Goal: Entertainment & Leisure: Consume media (video, audio)

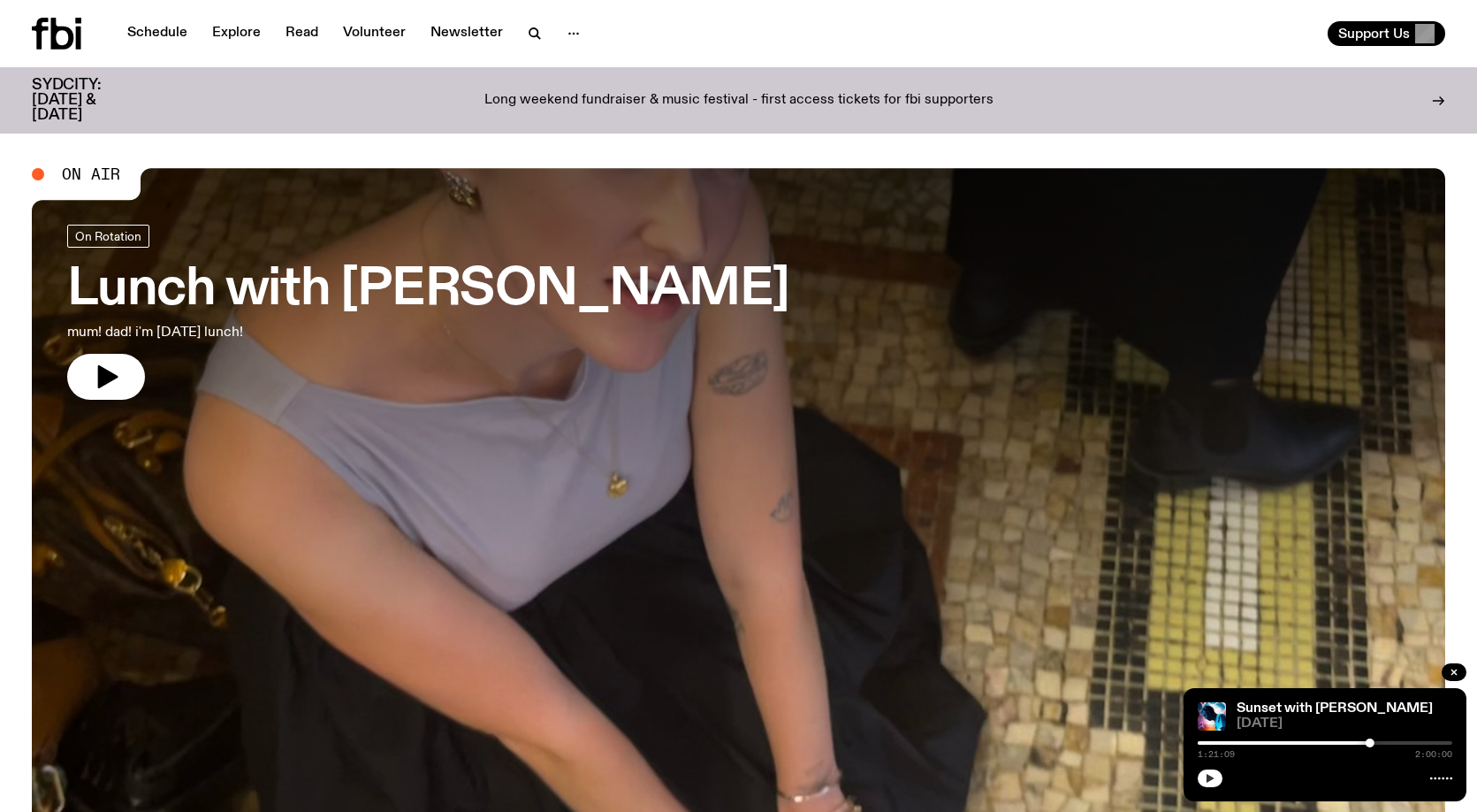
click at [1203, 780] on button "button" at bounding box center [1210, 778] width 25 height 17
click at [1198, 769] on button "button" at bounding box center [1210, 778] width 25 height 17
click at [47, 28] on icon at bounding box center [40, 33] width 16 height 32
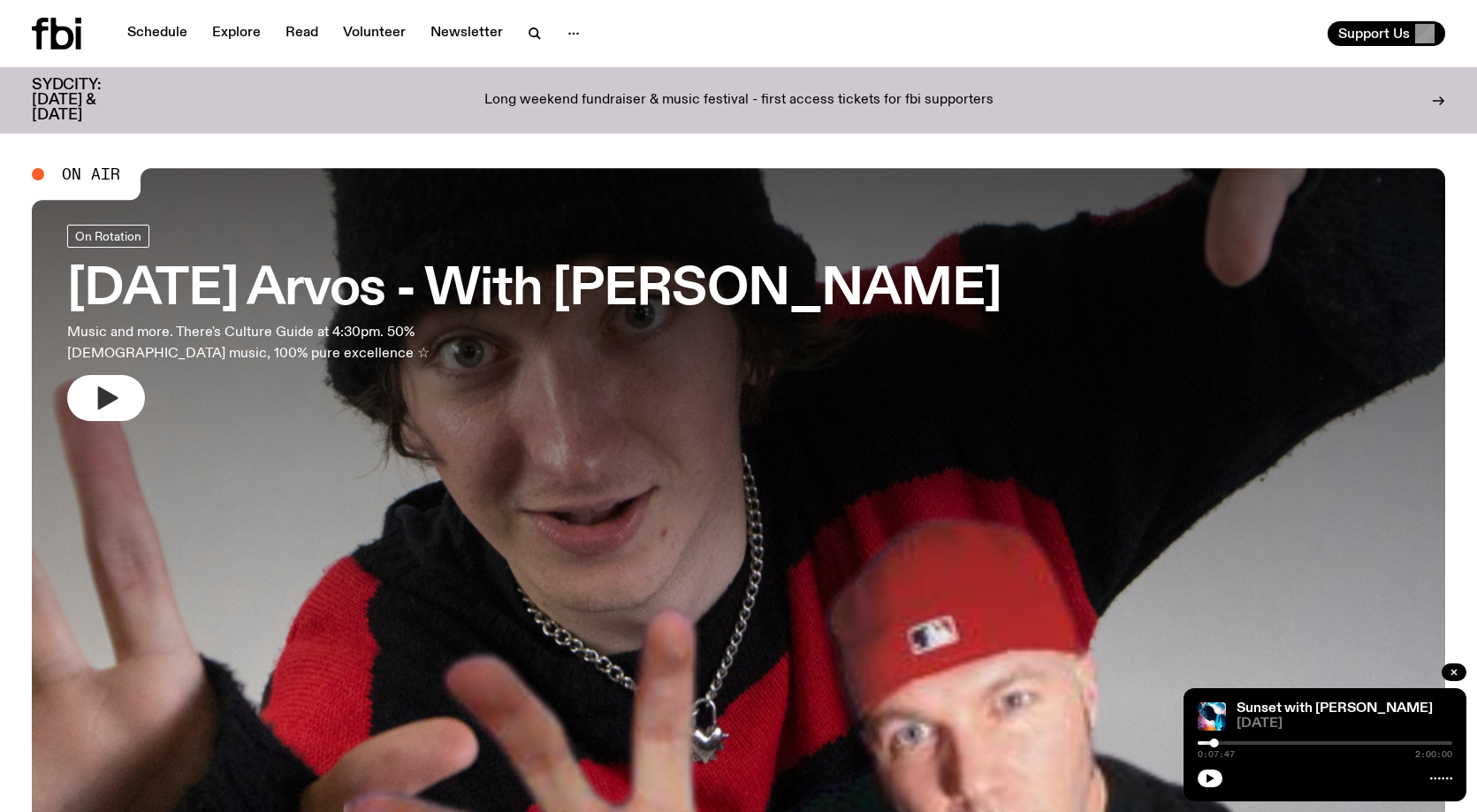
click at [108, 398] on icon "button" at bounding box center [108, 398] width 20 height 23
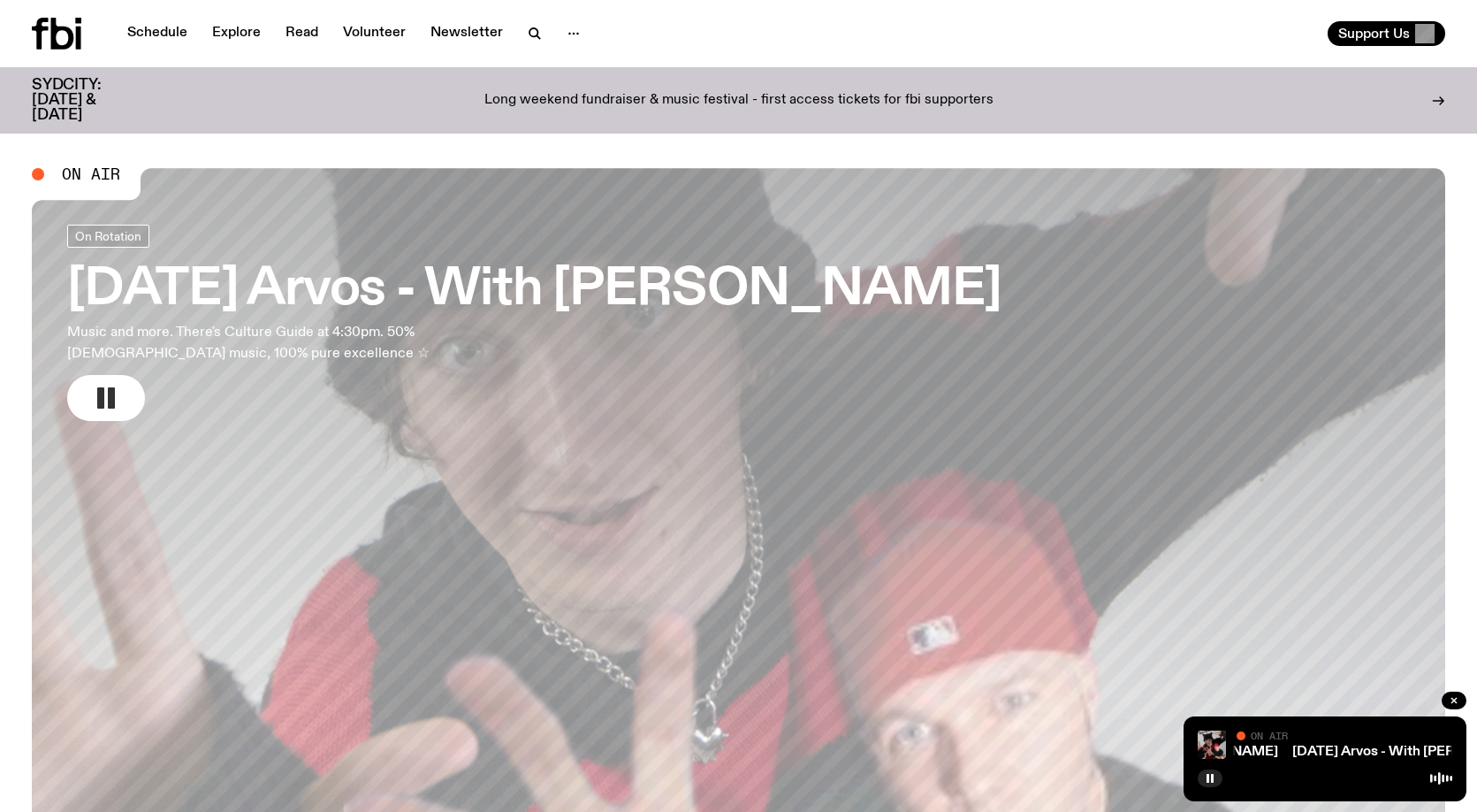
click at [529, 293] on h3 "[DATE] Arvos - With [PERSON_NAME]" at bounding box center [535, 289] width 935 height 49
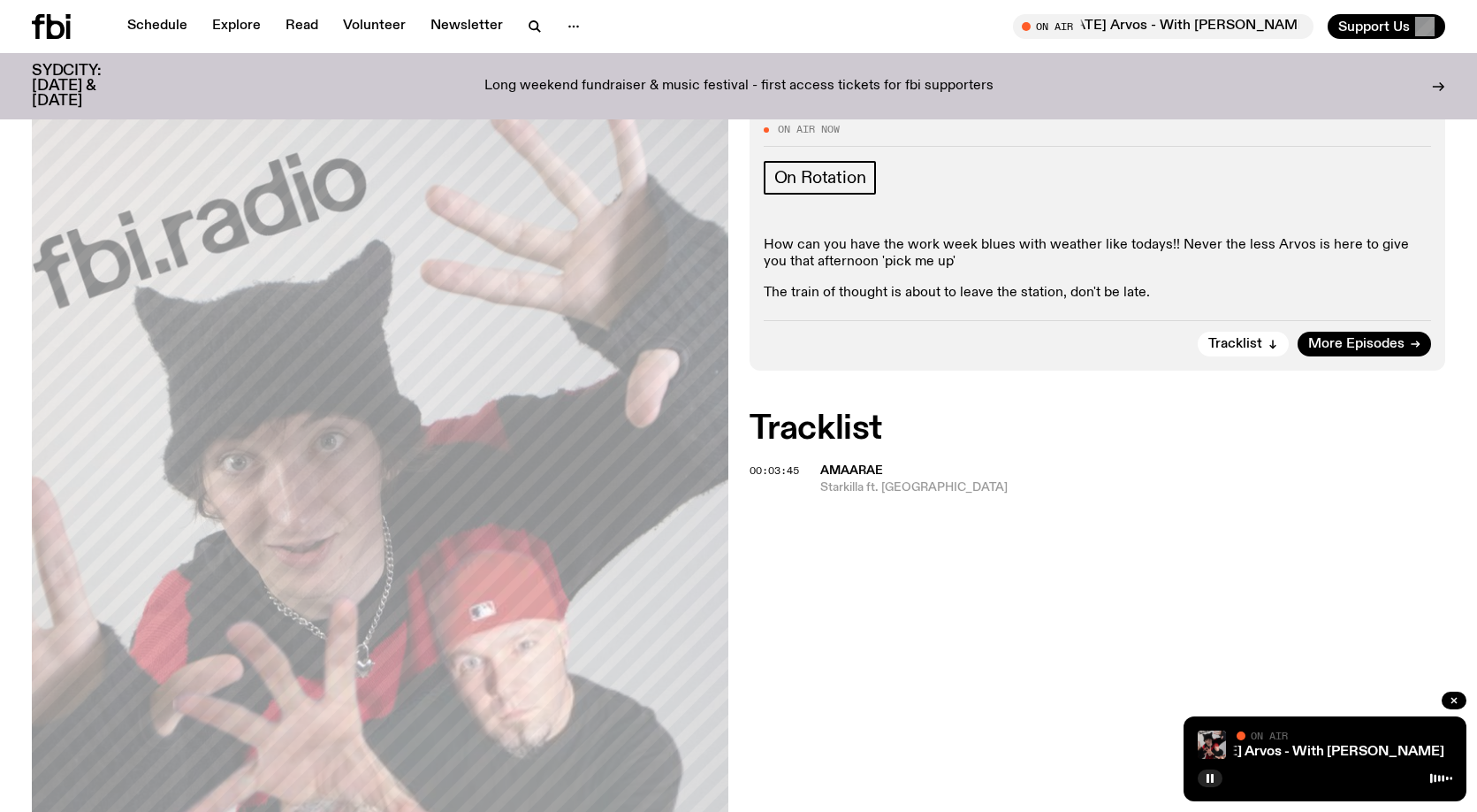
scroll to position [342, 0]
